Goal: Task Accomplishment & Management: Manage account settings

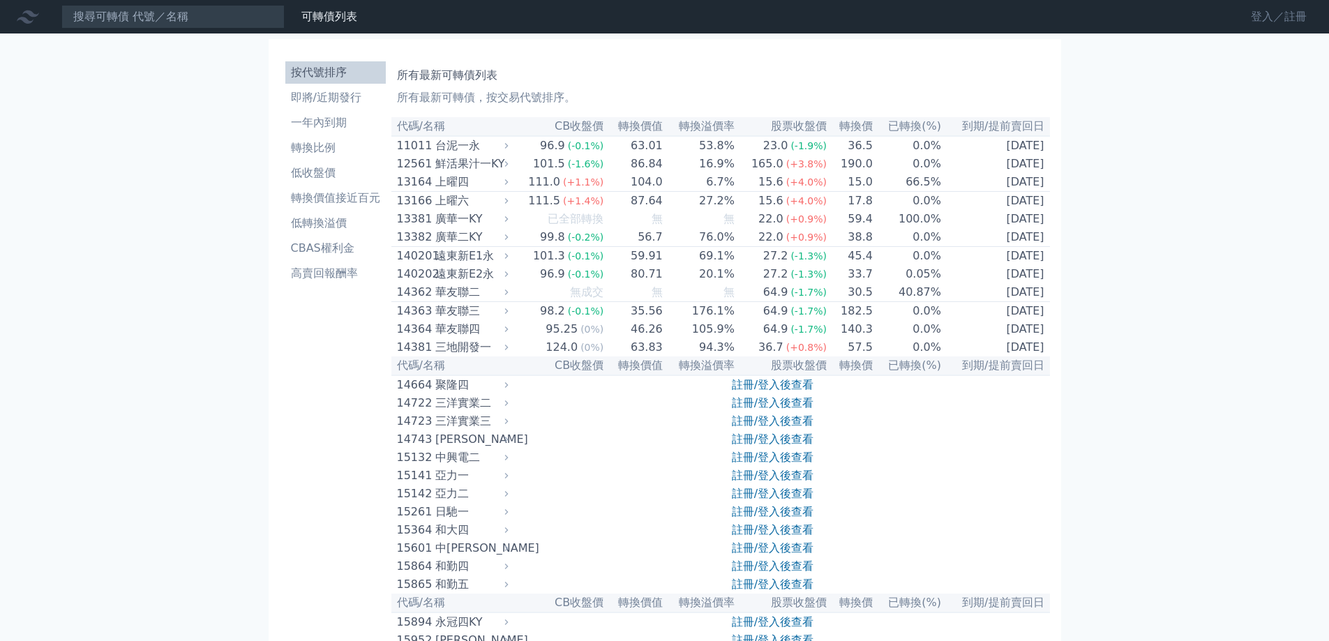
click at [1251, 19] on link "登入／註冊" at bounding box center [1279, 17] width 78 height 22
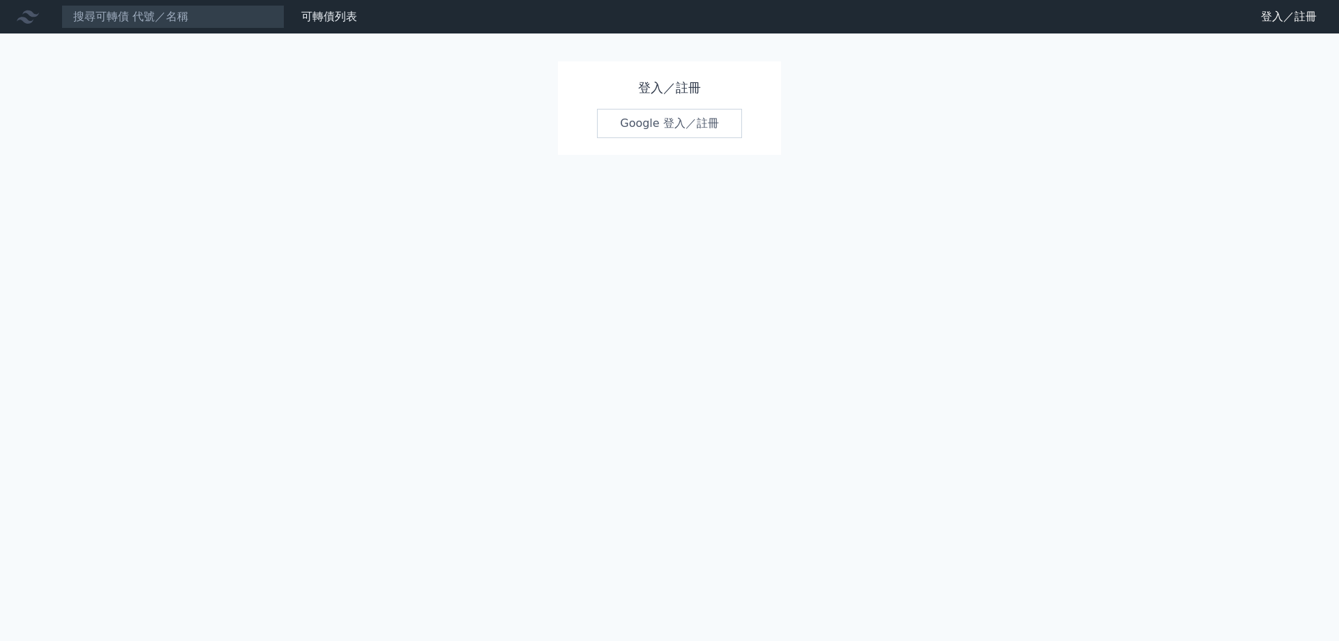
click at [640, 126] on link "Google 登入／註冊" at bounding box center [669, 123] width 145 height 29
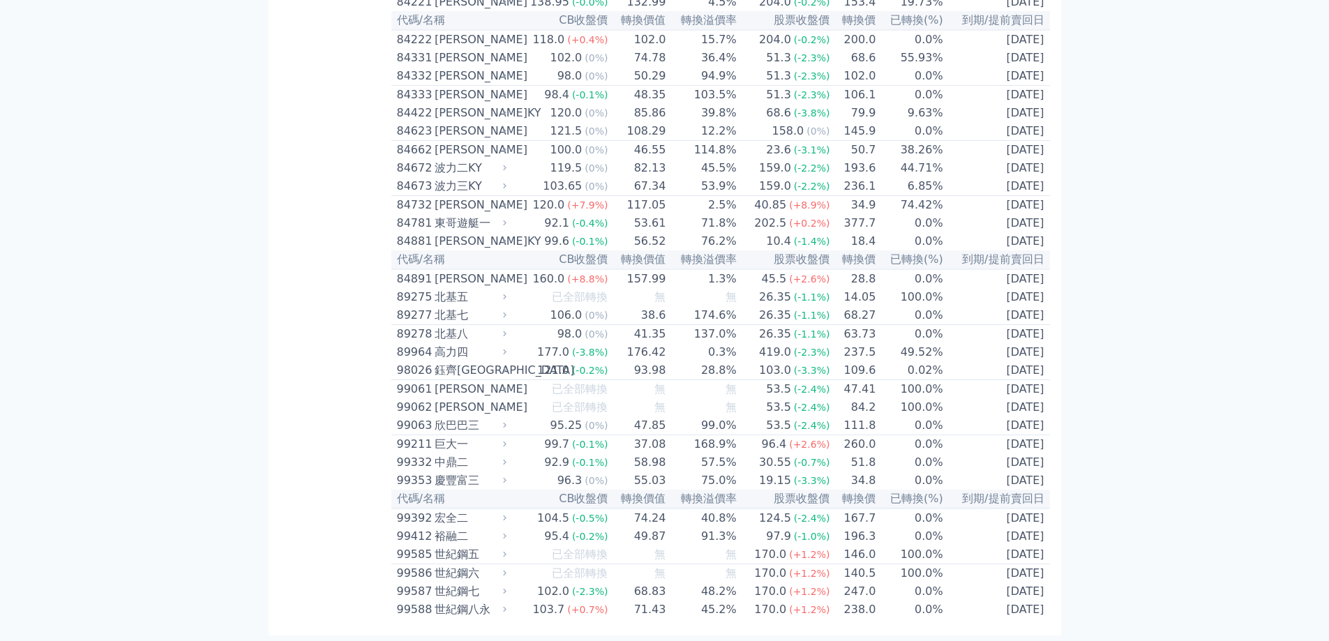
scroll to position [8132, 0]
